Goal: Task Accomplishment & Management: Manage account settings

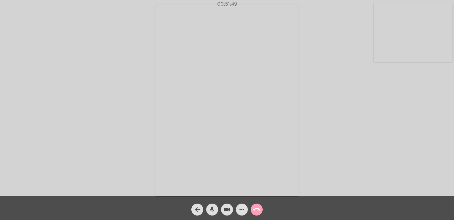
click at [257, 208] on mat-icon "call_end" at bounding box center [256, 209] width 7 height 7
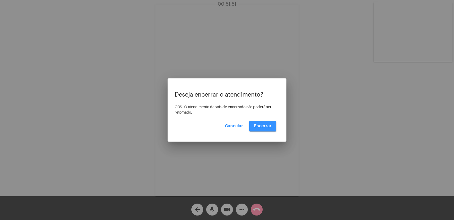
click at [269, 129] on button "Encerrar" at bounding box center [263, 125] width 27 height 11
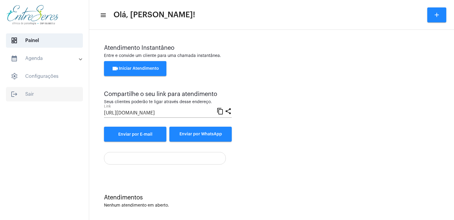
click at [37, 98] on span "logout Sair" at bounding box center [44, 94] width 77 height 14
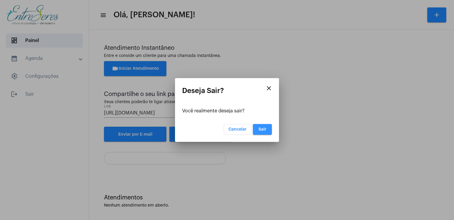
click at [259, 125] on button "Sair" at bounding box center [262, 129] width 19 height 11
